Goal: Task Accomplishment & Management: Use online tool/utility

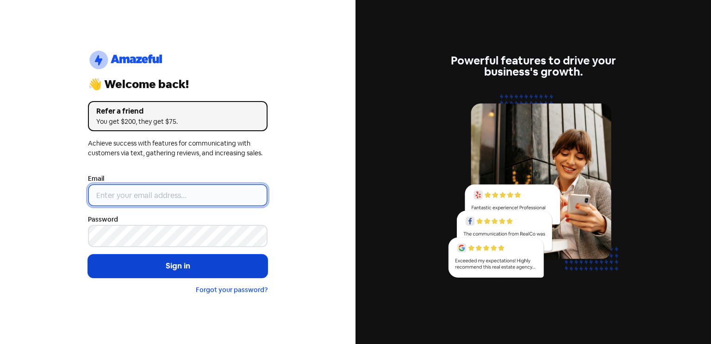
type input "[EMAIL_ADDRESS][DOMAIN_NAME]"
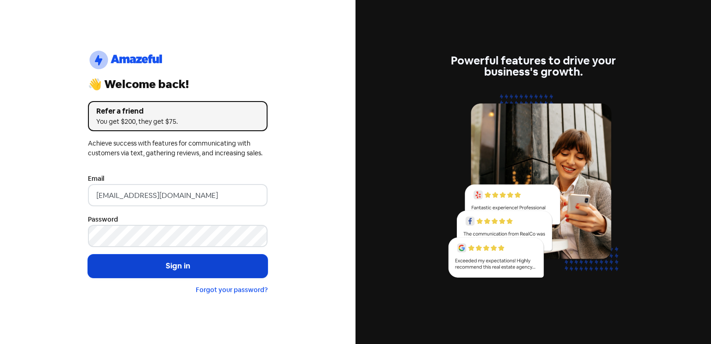
click at [156, 269] on button "Sign in" at bounding box center [178, 265] width 180 height 23
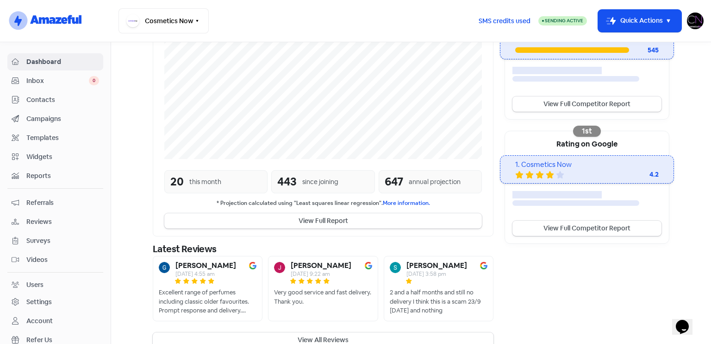
scroll to position [224, 0]
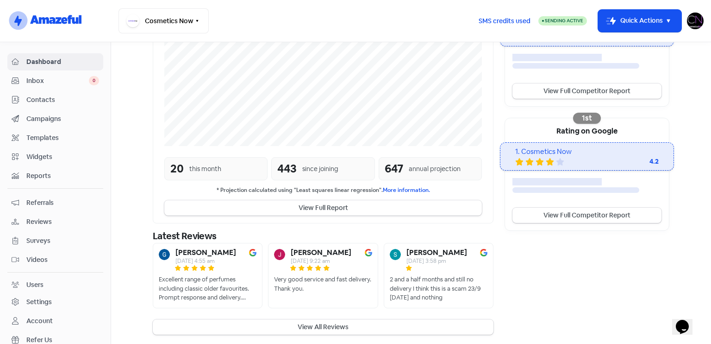
click at [43, 217] on span "Reviews" at bounding box center [62, 222] width 73 height 10
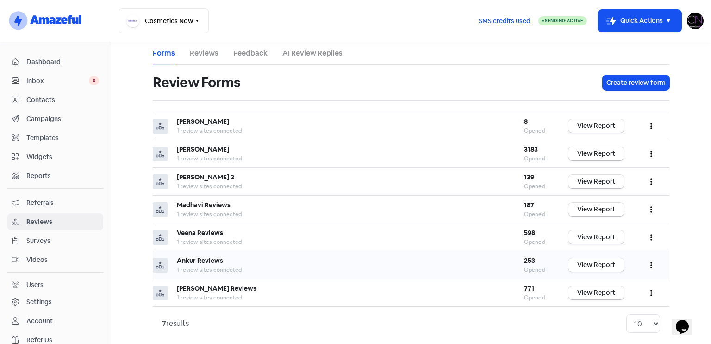
click at [576, 263] on link "View Report" at bounding box center [597, 264] width 56 height 13
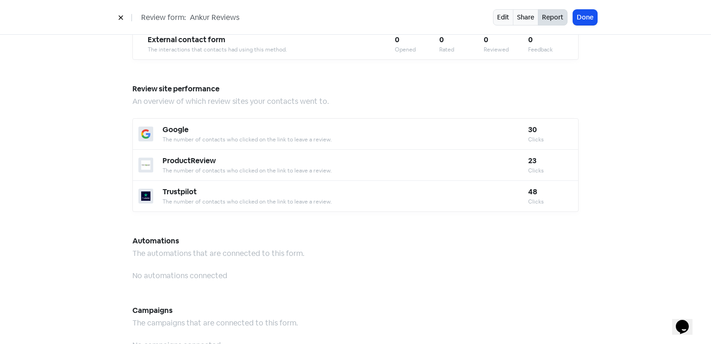
scroll to position [811, 0]
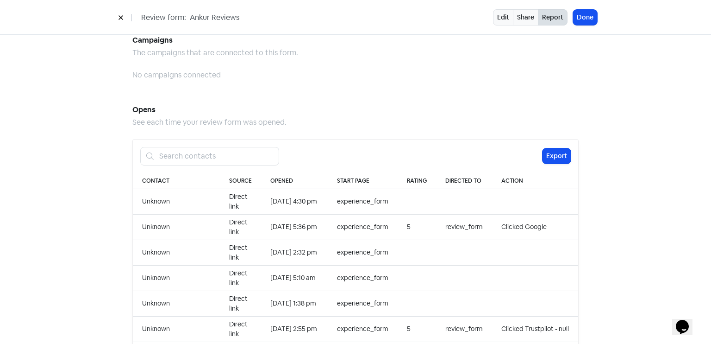
click at [589, 25] on div "Edit Share Report Done" at bounding box center [545, 17] width 104 height 16
click at [584, 17] on button "Done" at bounding box center [585, 17] width 24 height 15
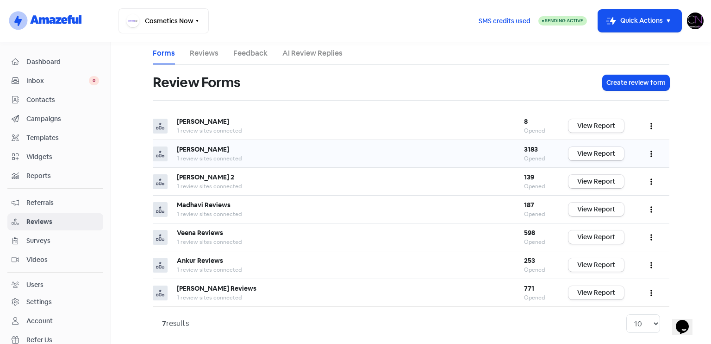
scroll to position [5, 0]
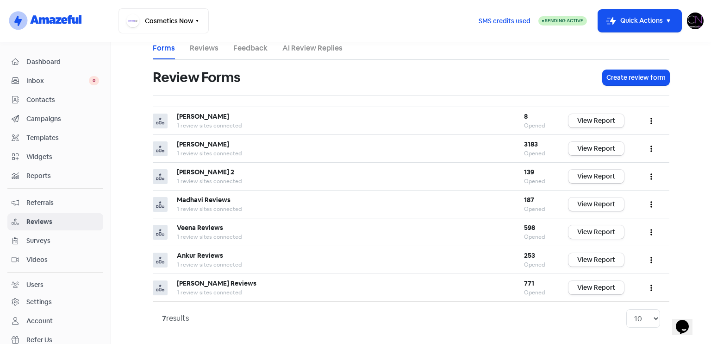
click at [77, 59] on span "Dashboard" at bounding box center [62, 62] width 73 height 10
